Goal: Task Accomplishment & Management: Use online tool/utility

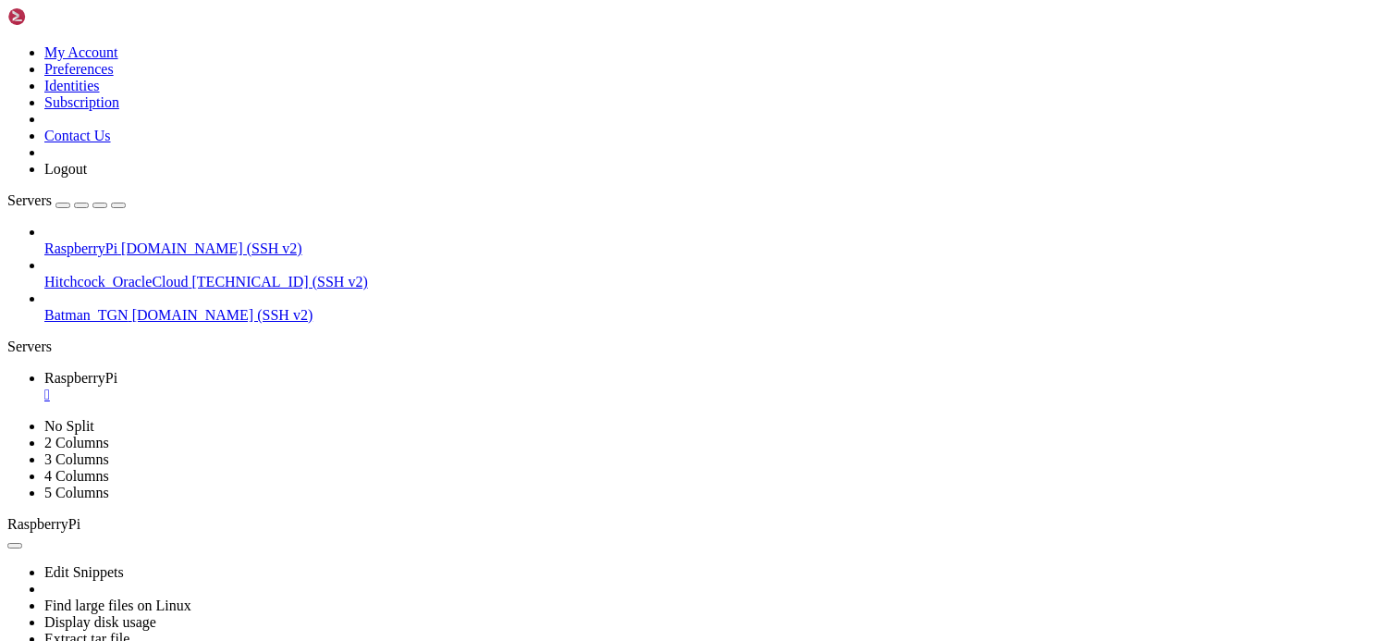
scroll to position [18, 4]
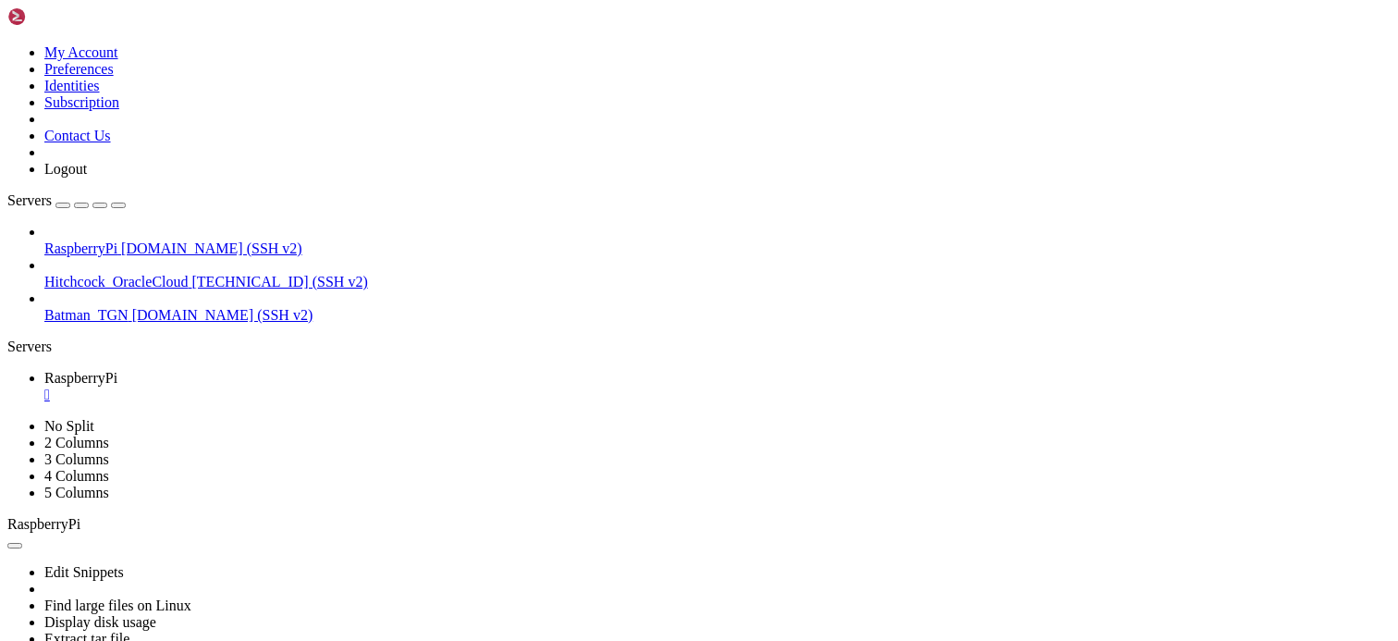
click at [350, 387] on div "" at bounding box center [717, 395] width 1346 height 17
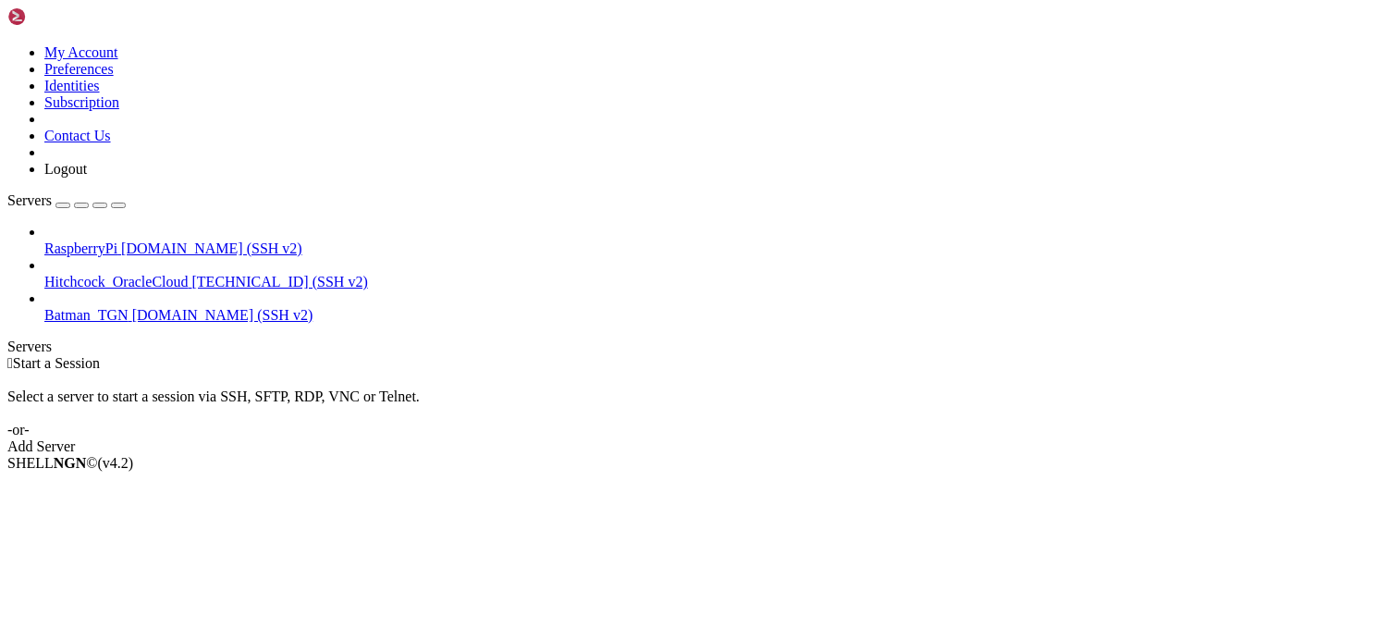
click at [469, 472] on div "SHELL NGN © (v 4.2 )" at bounding box center [698, 463] width 1383 height 17
click at [655, 357] on div " Start a Session Select a server to start a session via SSH, SFTP, RDP, VNC or…" at bounding box center [698, 405] width 1383 height 100
click at [900, 472] on div "SHELL NGN © (v 4.2 )" at bounding box center [698, 463] width 1383 height 17
click at [735, 455] on div " Start a Session Select a server to start a session via SSH, SFTP, RDP, VNC or…" at bounding box center [698, 405] width 1383 height 100
click at [687, 385] on div " Start a Session Select a server to start a session via SSH, SFTP, RDP, VNC or…" at bounding box center [698, 405] width 1383 height 100
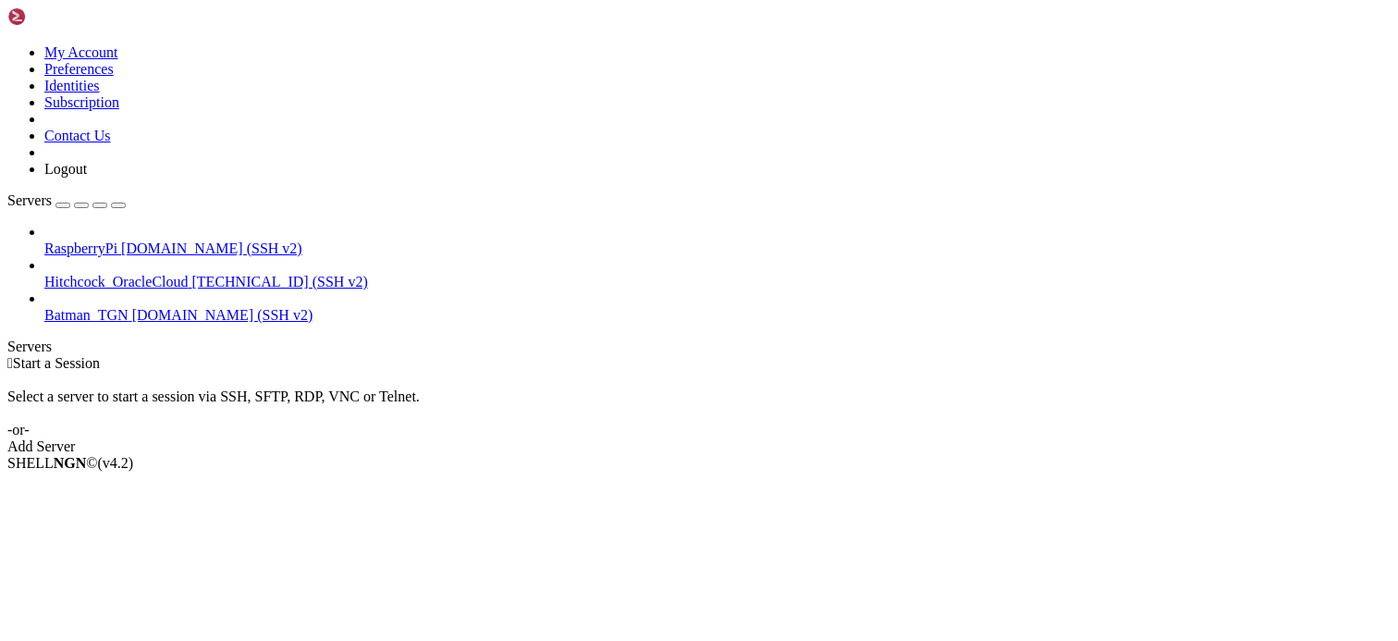
drag, startPoint x: 1215, startPoint y: 553, endPoint x: 1394, endPoint y: 584, distance: 181.1
click at [1215, 455] on div " Start a Session Select a server to start a session via SSH, SFTP, RDP, VNC or…" at bounding box center [698, 405] width 1383 height 100
click at [684, 455] on div " Start a Session Select a server to start a session via SSH, SFTP, RDP, VNC or…" at bounding box center [698, 405] width 1383 height 100
click at [117, 240] on span "RaspberryPi" at bounding box center [80, 248] width 73 height 16
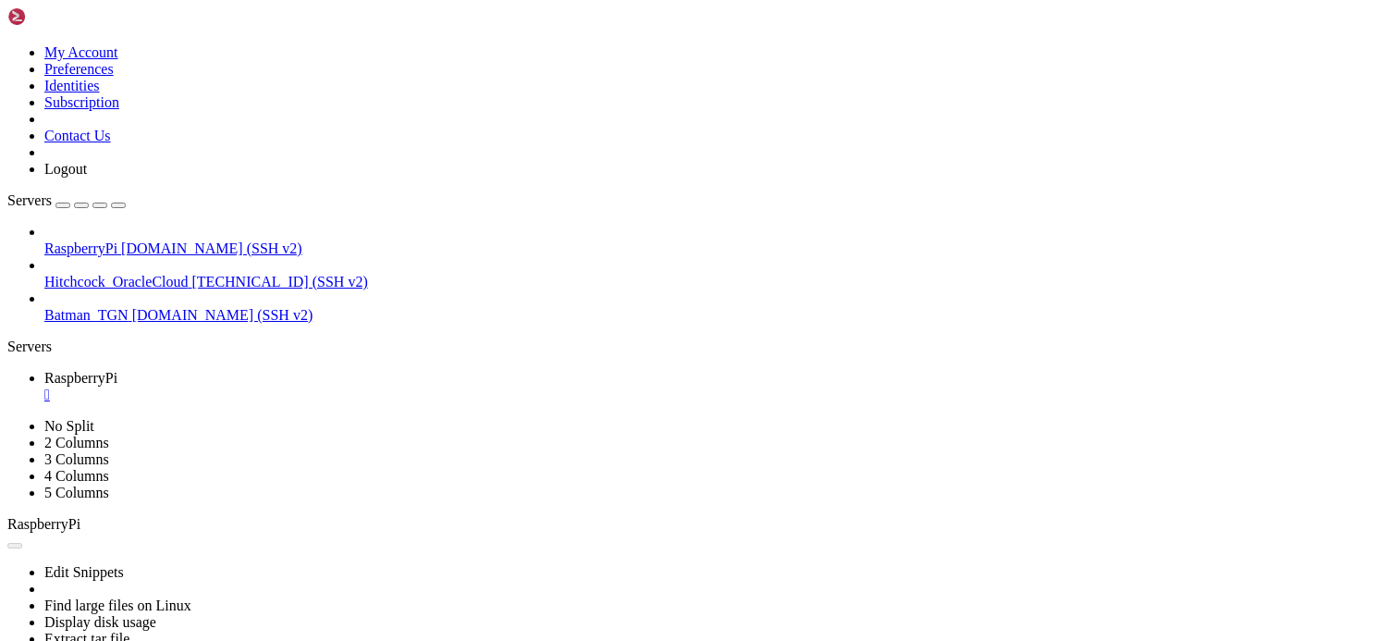
scroll to position [0, 0]
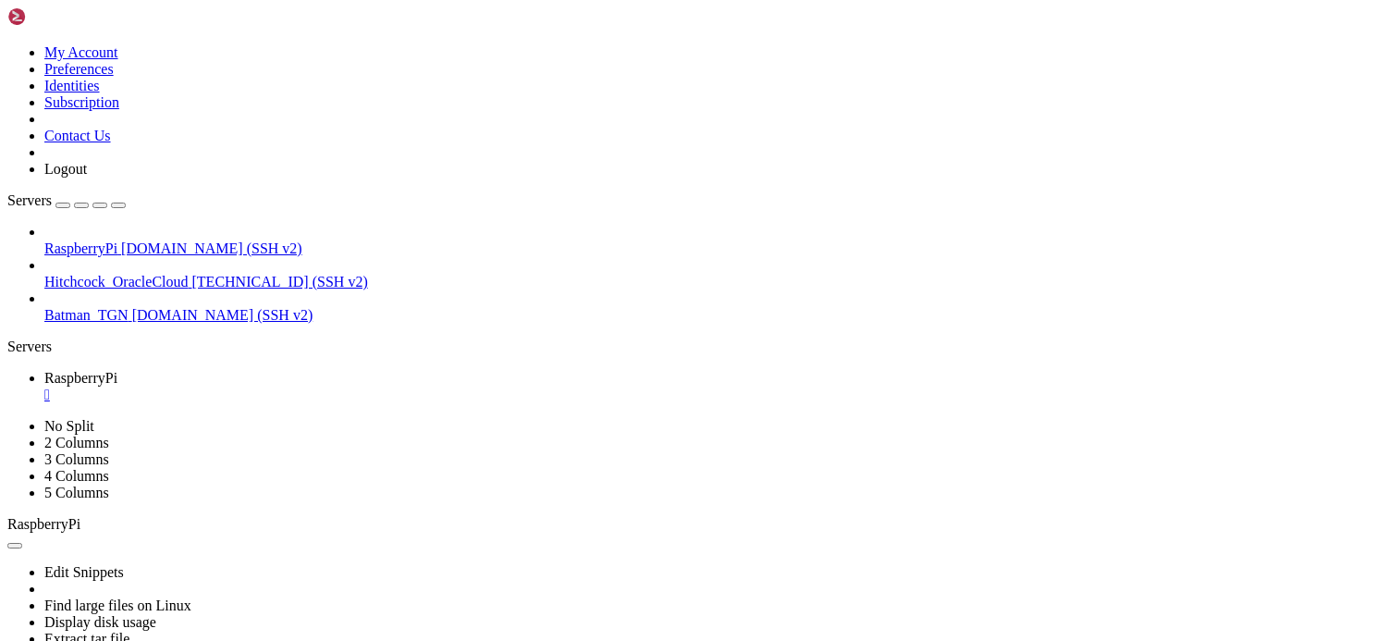
scroll to position [1353, 0]
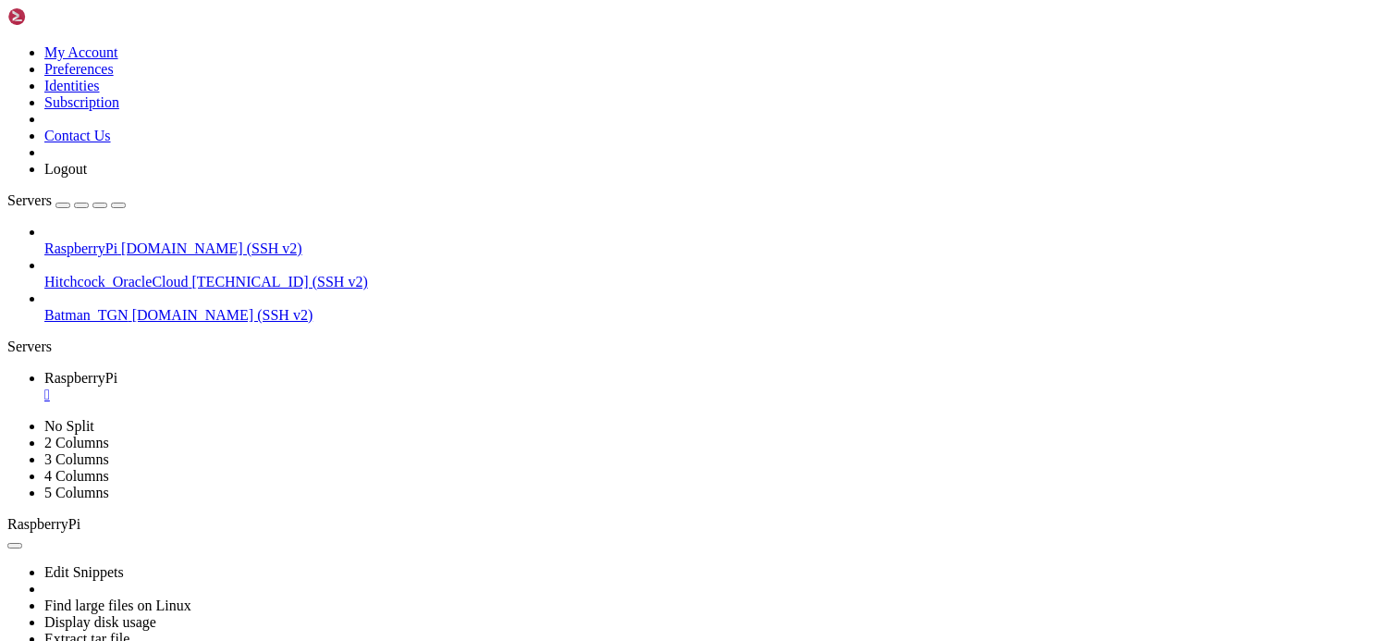
scroll to position [0, 0]
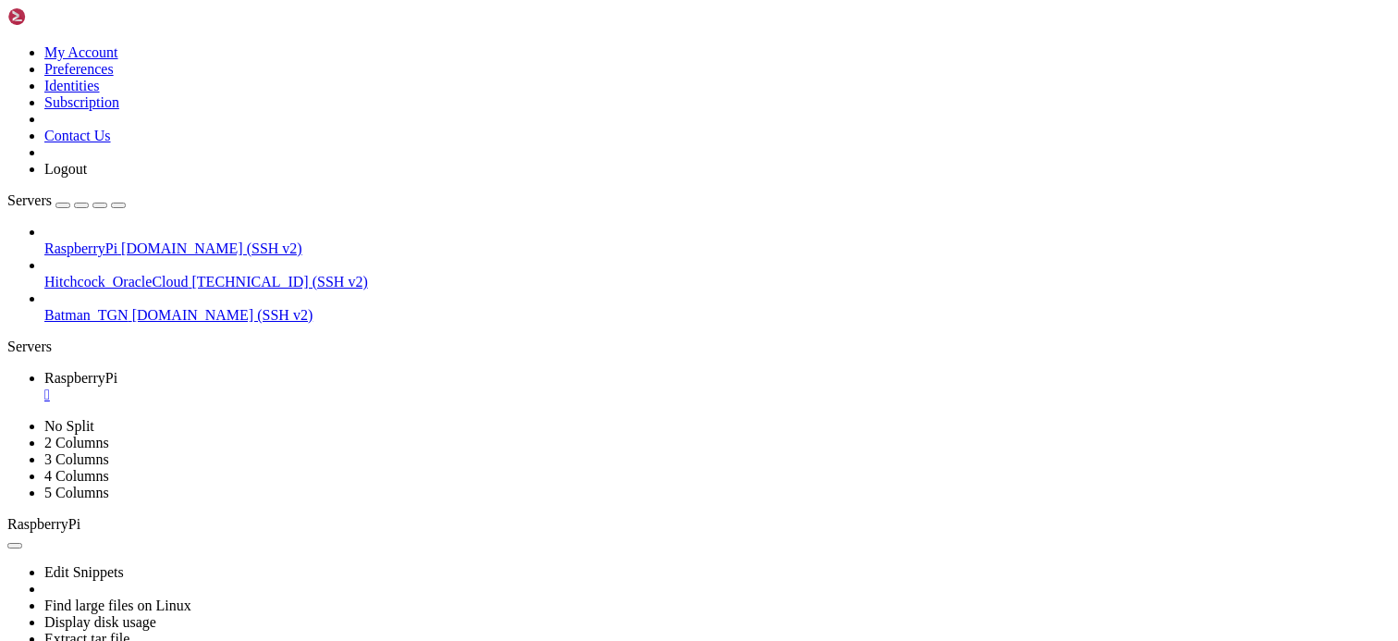
scroll to position [0, 0]
click at [353, 387] on div "" at bounding box center [717, 395] width 1346 height 17
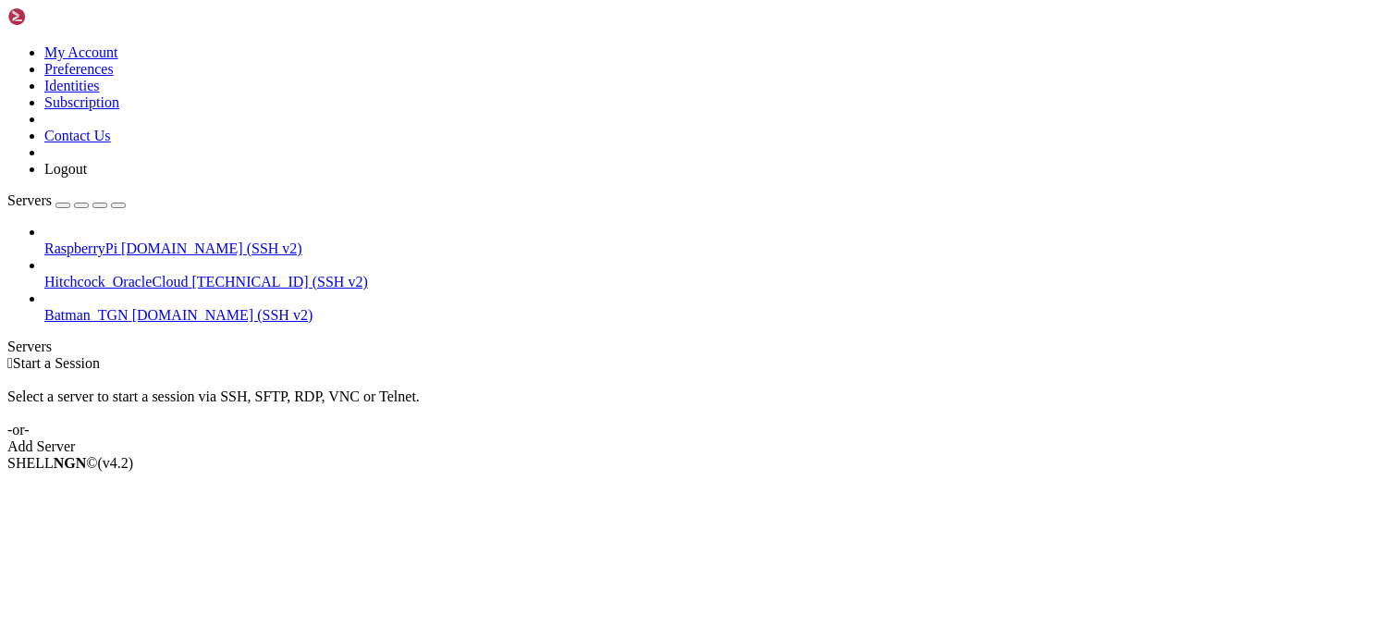
click at [1208, 355] on div " Start a Session Select a server to start a session via SSH, SFTP, RDP, VNC or…" at bounding box center [698, 405] width 1383 height 100
